Goal: Transaction & Acquisition: Obtain resource

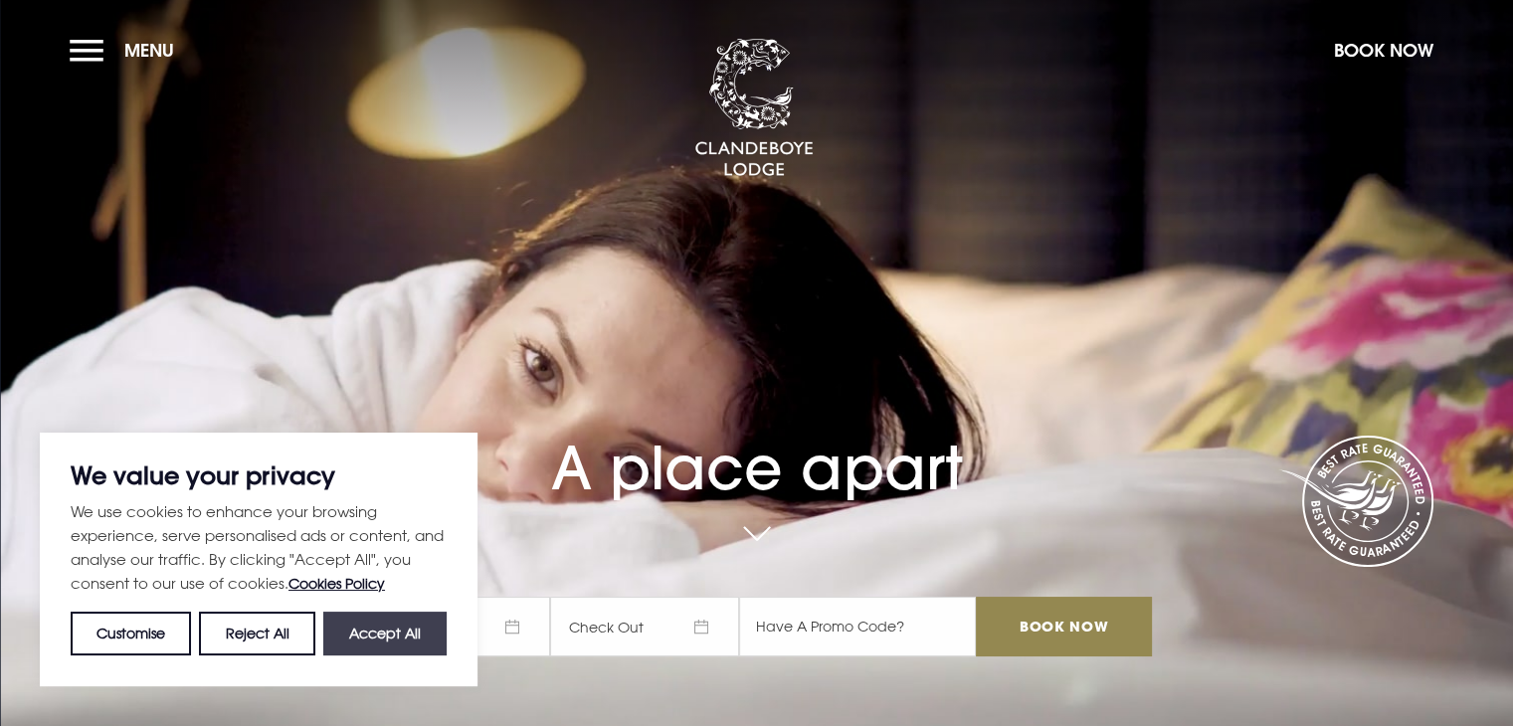
drag, startPoint x: 0, startPoint y: 0, endPoint x: 405, endPoint y: 640, distance: 757.6
click at [405, 640] on button "Accept All" at bounding box center [384, 634] width 123 height 44
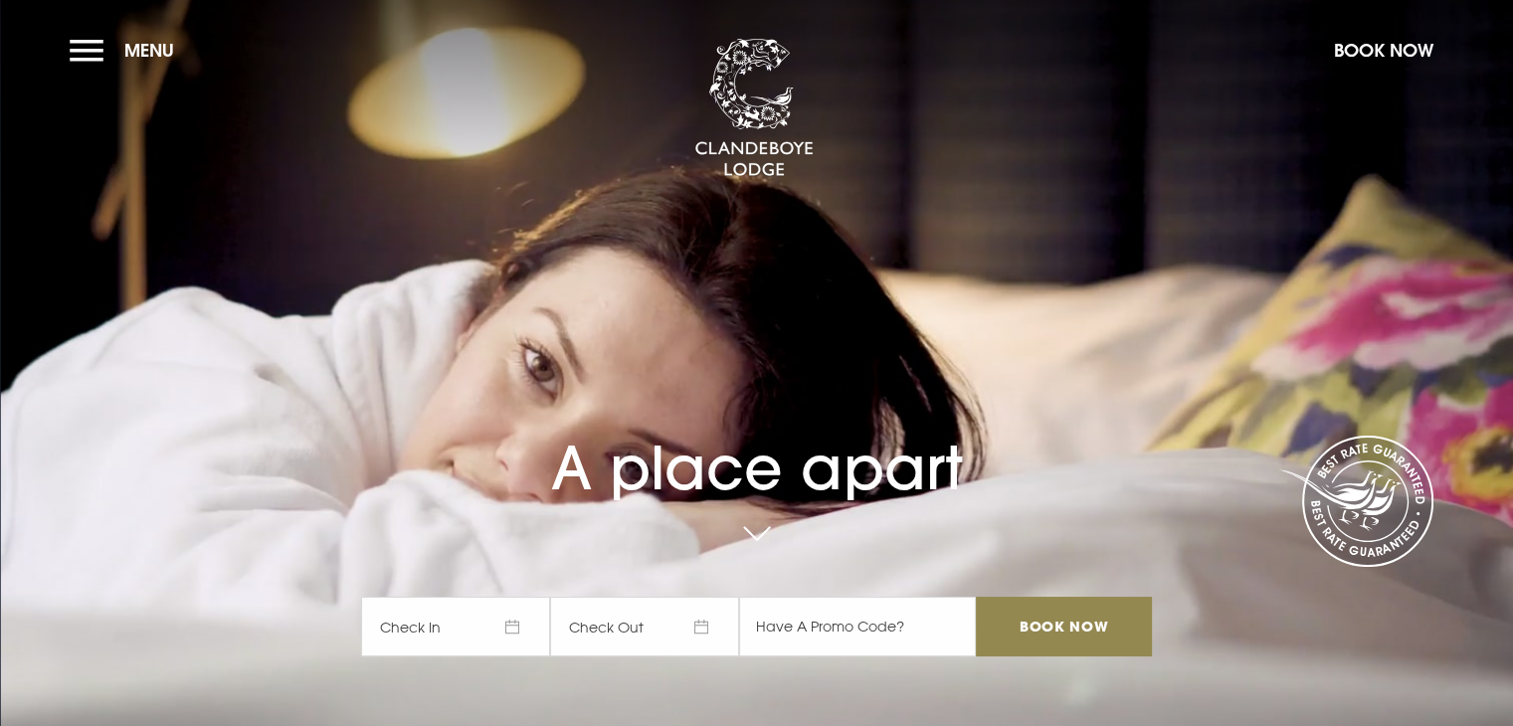
checkbox input "true"
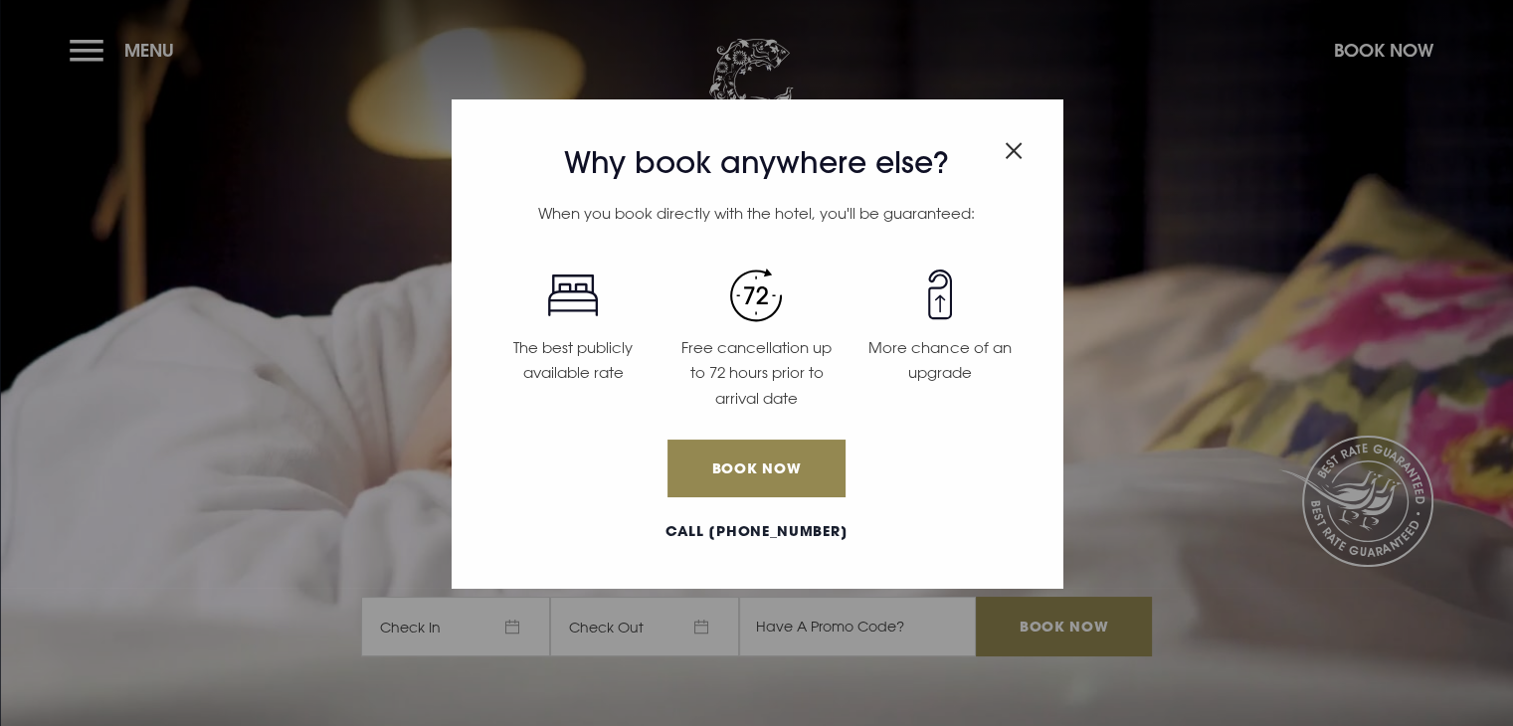
click at [1006, 154] on img "Close modal" at bounding box center [1013, 150] width 18 height 17
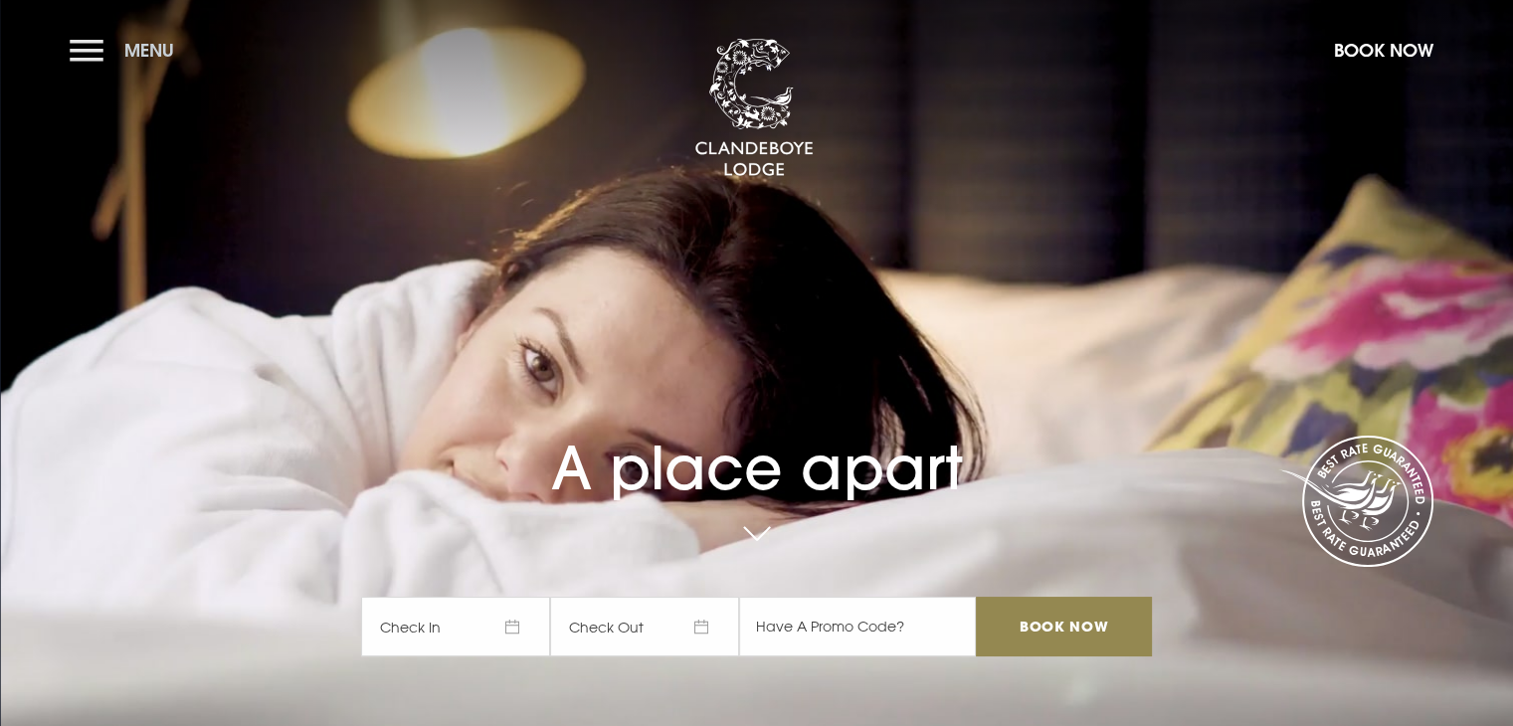
click at [95, 62] on button "Menu" at bounding box center [127, 50] width 114 height 43
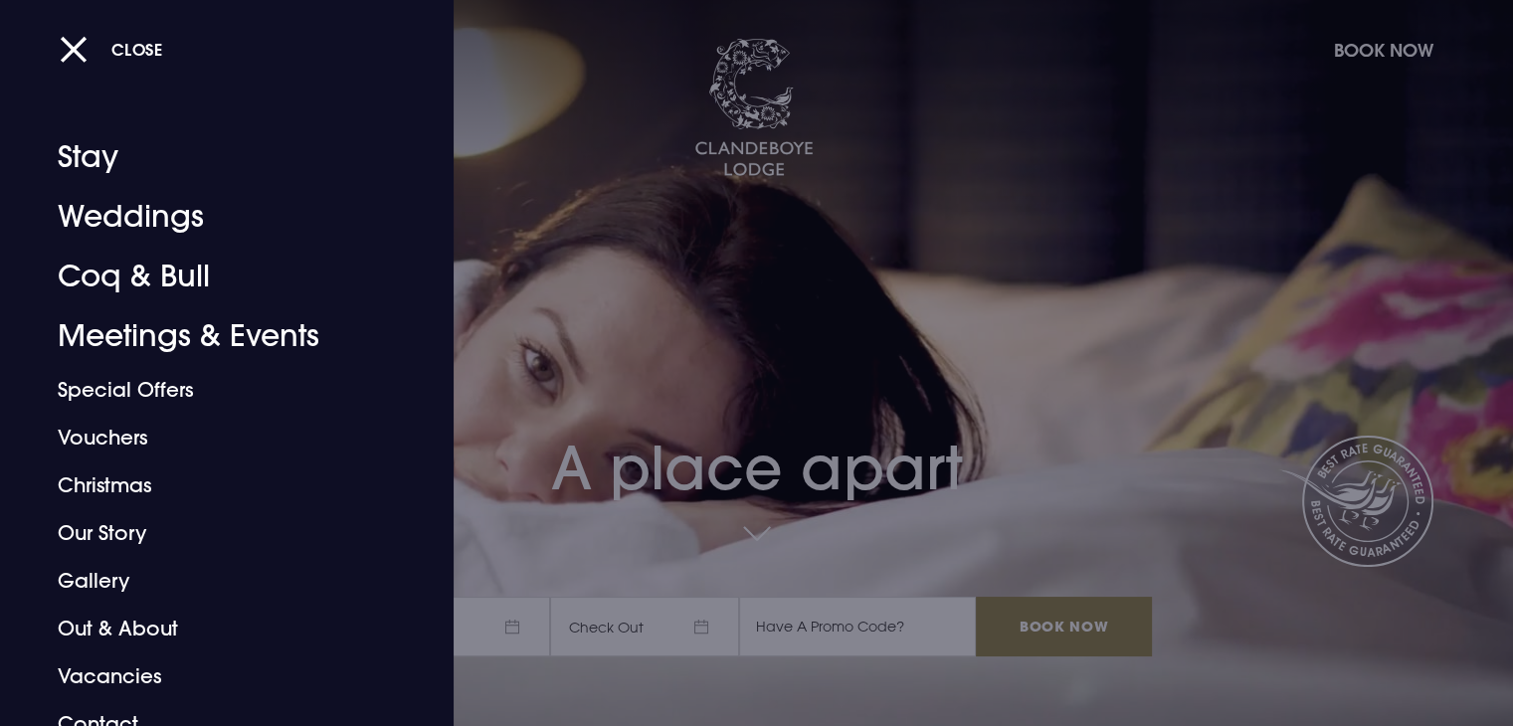
click at [95, 62] on button "Close" at bounding box center [111, 49] width 103 height 41
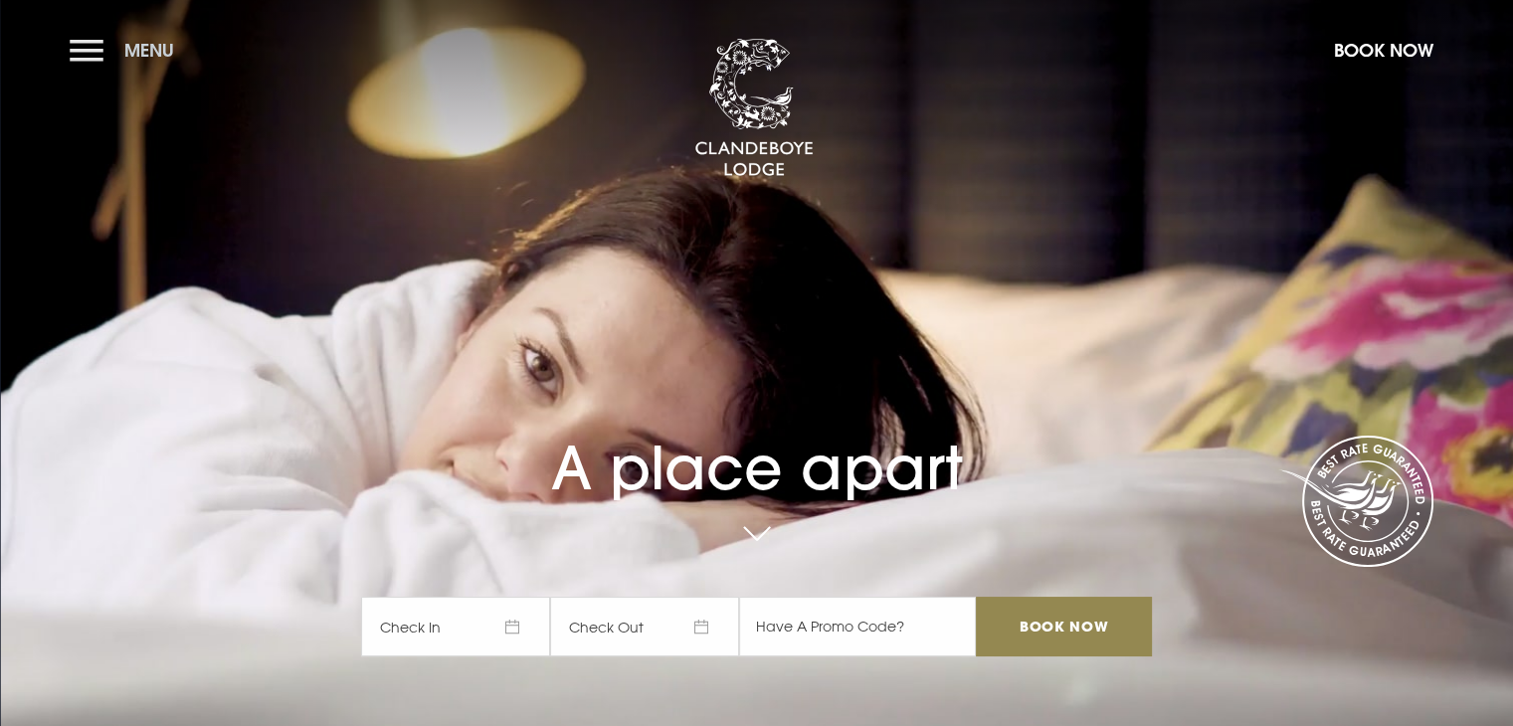
click at [95, 62] on button "Menu" at bounding box center [127, 50] width 114 height 43
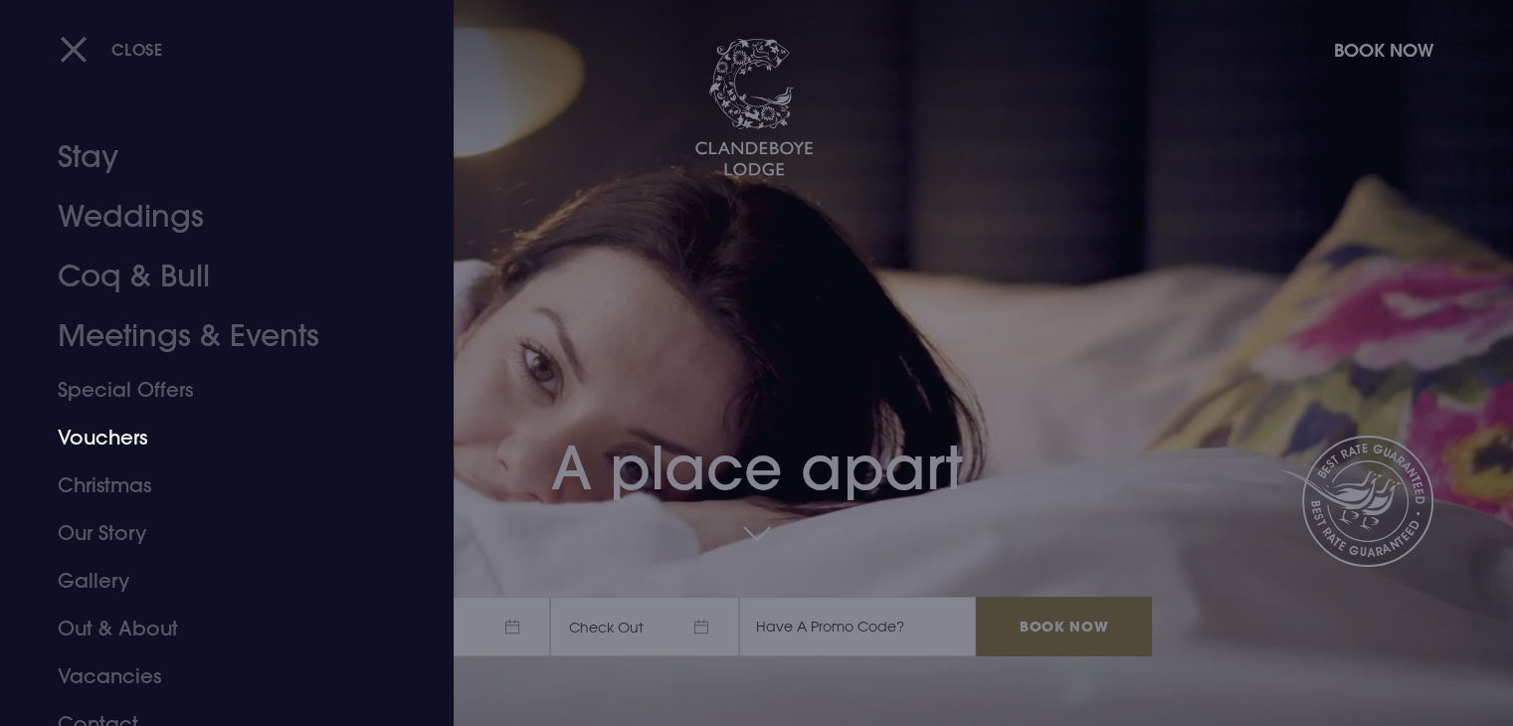
click at [129, 418] on link "Vouchers" at bounding box center [215, 438] width 314 height 48
